Goal: Task Accomplishment & Management: Manage account settings

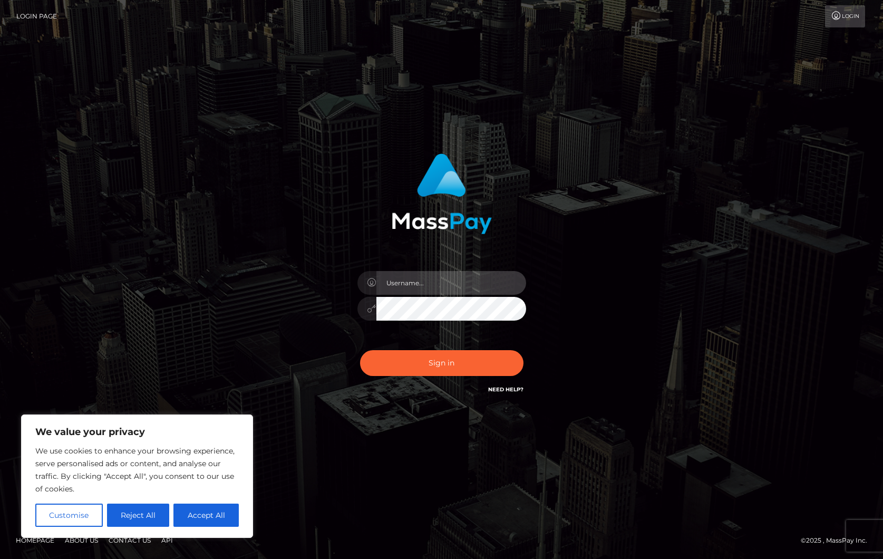
click at [460, 286] on input "text" at bounding box center [451, 283] width 150 height 24
type input "ollieAN.fanvue"
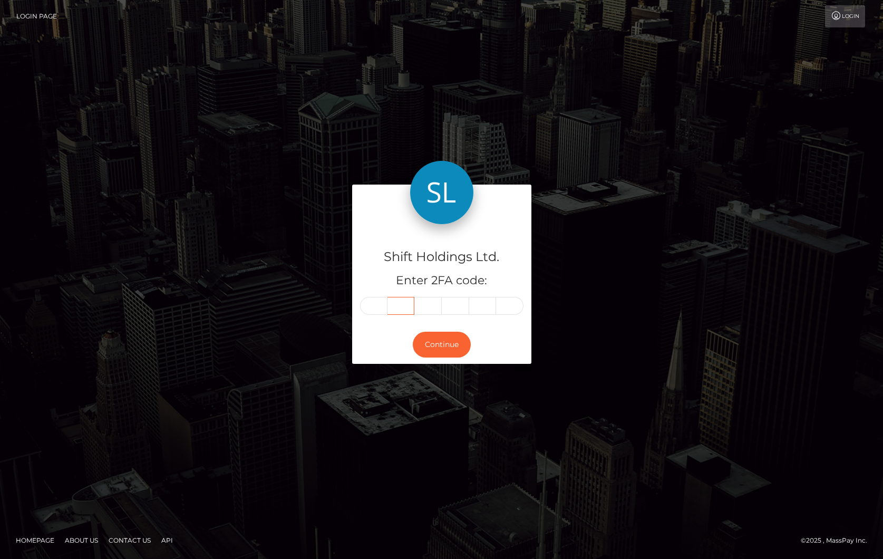
type input "8"
type input "3"
type input "9"
type input "7"
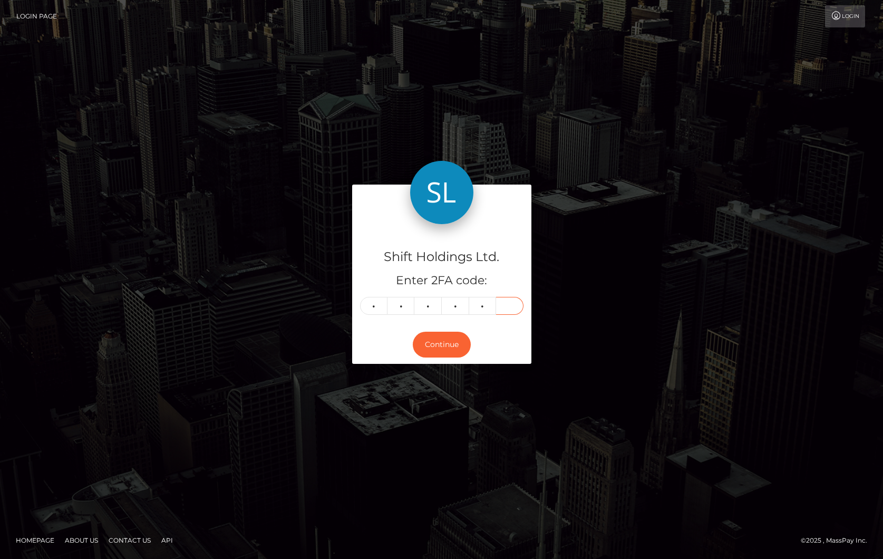
type input "7"
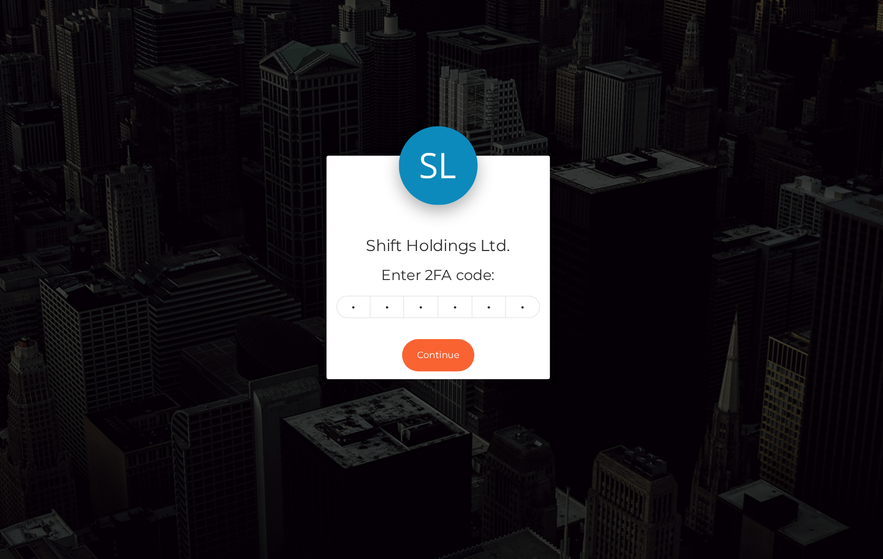
click at [418, 361] on div "Continue" at bounding box center [441, 344] width 179 height 38
click at [427, 348] on button "Continue" at bounding box center [442, 344] width 58 height 26
